Goal: Task Accomplishment & Management: Manage account settings

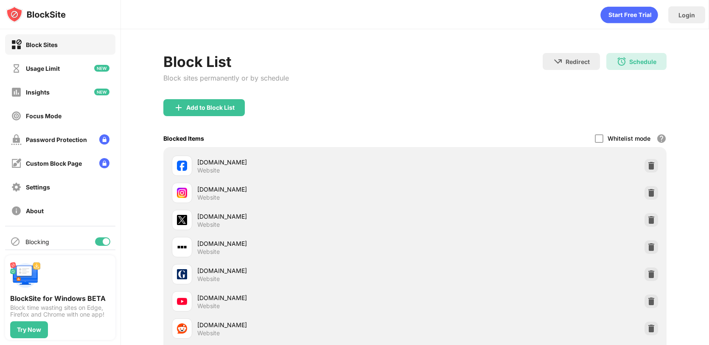
click at [103, 242] on div at bounding box center [106, 241] width 7 height 7
